Goal: Information Seeking & Learning: Understand process/instructions

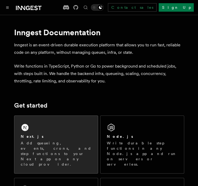
click at [47, 133] on div "Next.js Add queueing, events, crons, and step functions to your Next app on any…" at bounding box center [55, 145] width 83 height 58
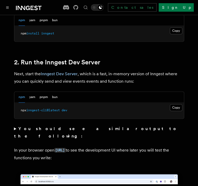
scroll to position [355, 0]
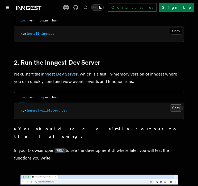
click at [178, 105] on button "Copy Copied" at bounding box center [176, 108] width 12 height 7
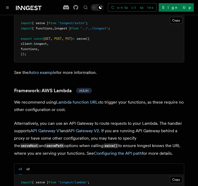
scroll to position [655, 0]
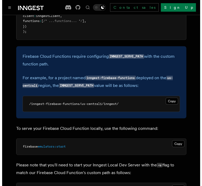
scroll to position [2437, 0]
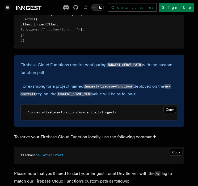
click at [10, 8] on button "Toggle navigation" at bounding box center [7, 7] width 6 height 6
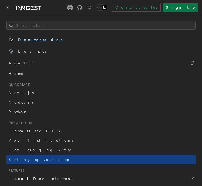
click at [30, 40] on span "Documentation" at bounding box center [35, 39] width 55 height 7
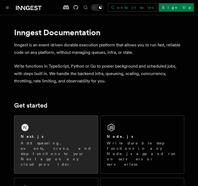
click at [47, 152] on p "Add queueing, events, crons, and step functions to your Next app on any cloud p…" at bounding box center [56, 154] width 71 height 27
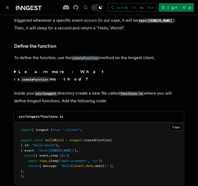
scroll to position [919, 0]
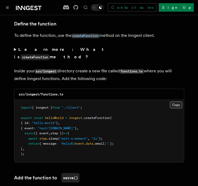
click at [175, 102] on button "Copy Copied" at bounding box center [176, 105] width 12 height 7
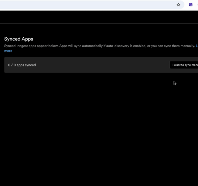
scroll to position [378, 0]
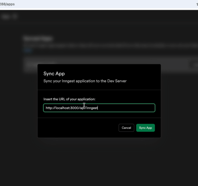
click at [112, 120] on img at bounding box center [99, 104] width 170 height 110
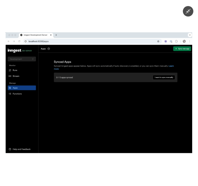
scroll to position [378, 0]
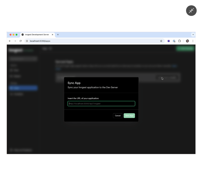
click at [194, 11] on icon "Minimize image" at bounding box center [191, 11] width 6 height 6
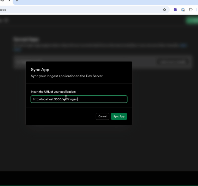
scroll to position [388, 0]
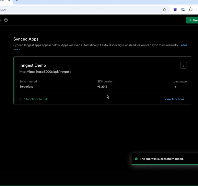
click at [134, 110] on img at bounding box center [99, 93] width 170 height 110
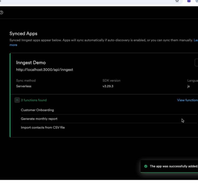
scroll to position [389, 0]
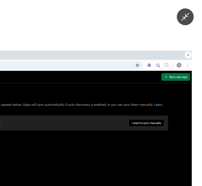
click at [193, 13] on icon "Minimize image" at bounding box center [191, 11] width 6 height 6
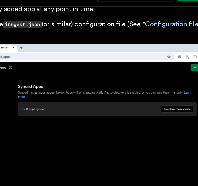
scroll to position [388, 0]
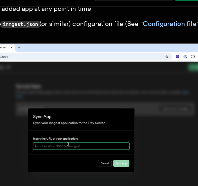
click at [72, 104] on img at bounding box center [99, 93] width 170 height 110
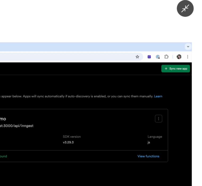
click at [193, 11] on icon "Minimize image" at bounding box center [191, 11] width 6 height 6
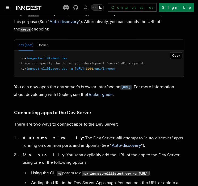
scroll to position [208, 0]
